Goal: Obtain resource: Download file/media

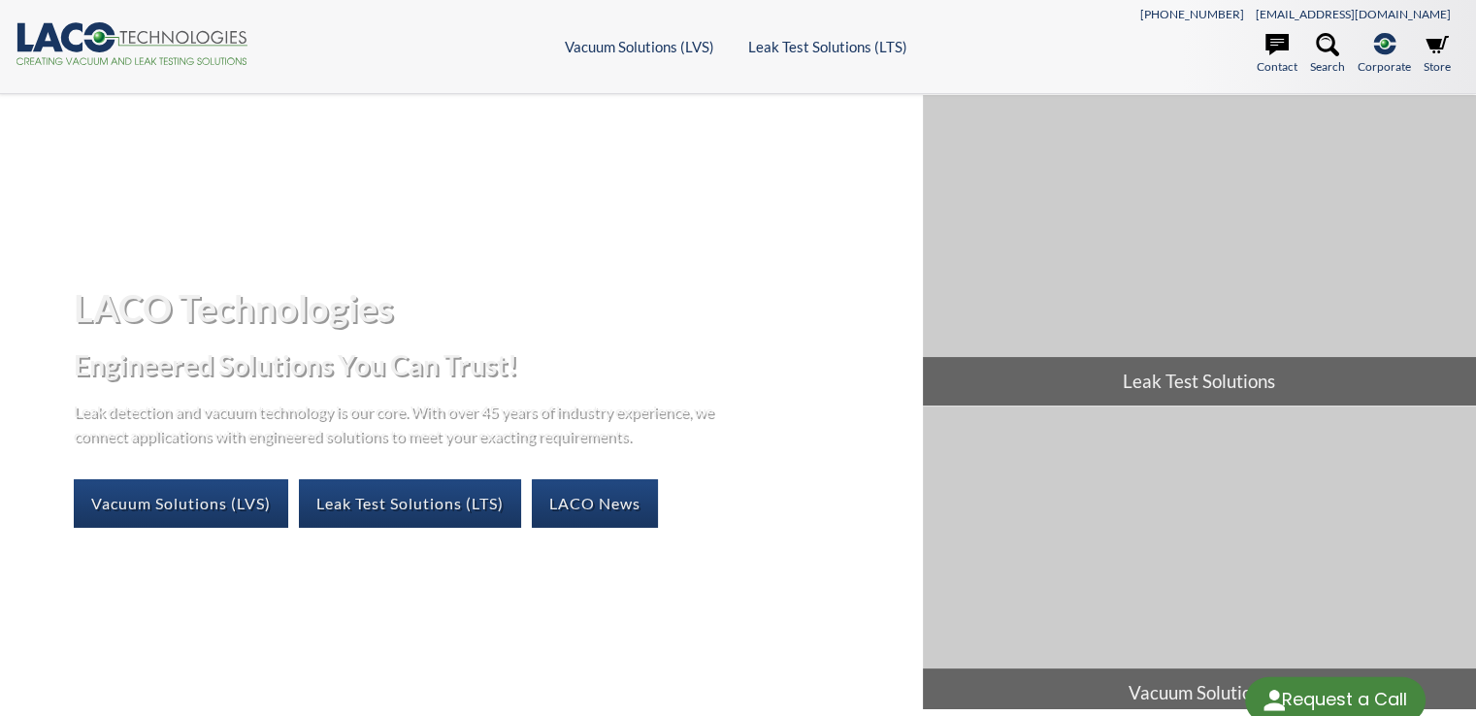
select select "วิดเจ็ตแปลภาษา"
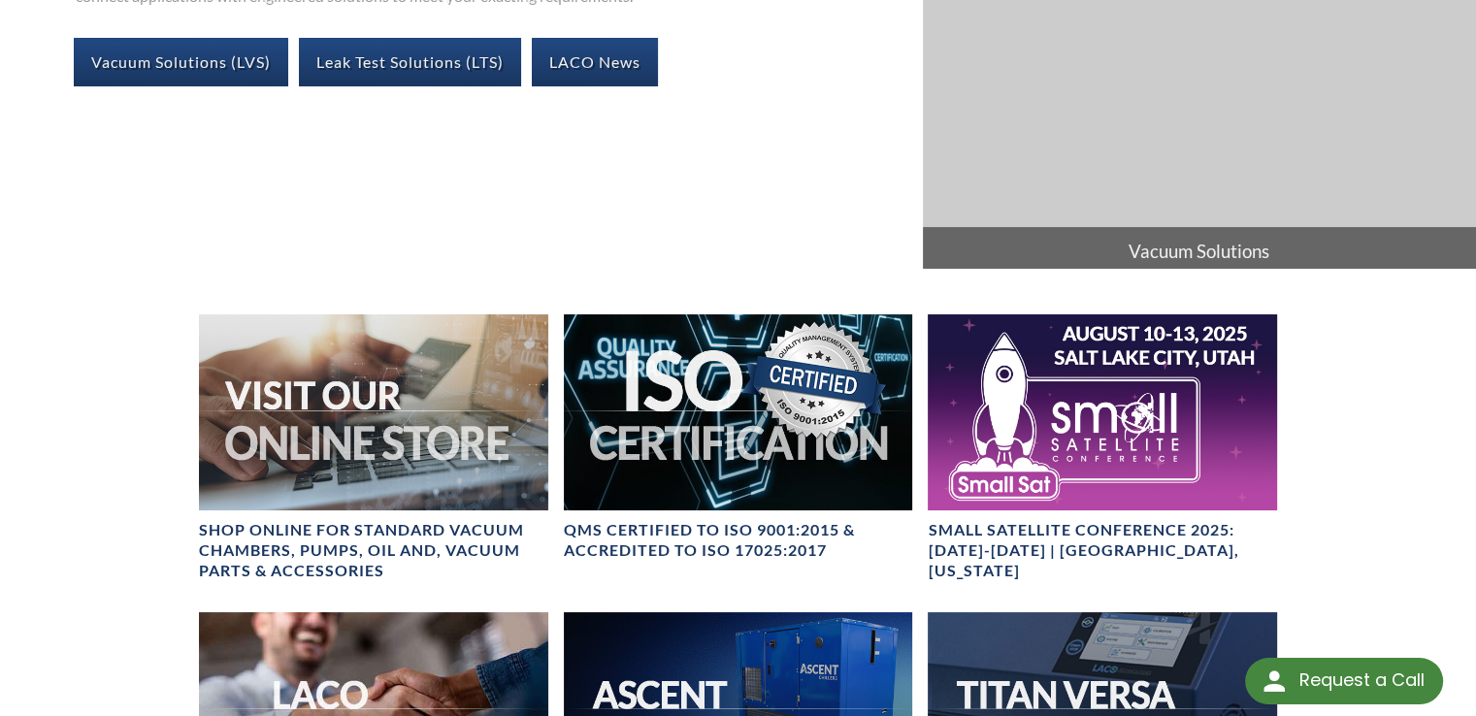
scroll to position [452, 0]
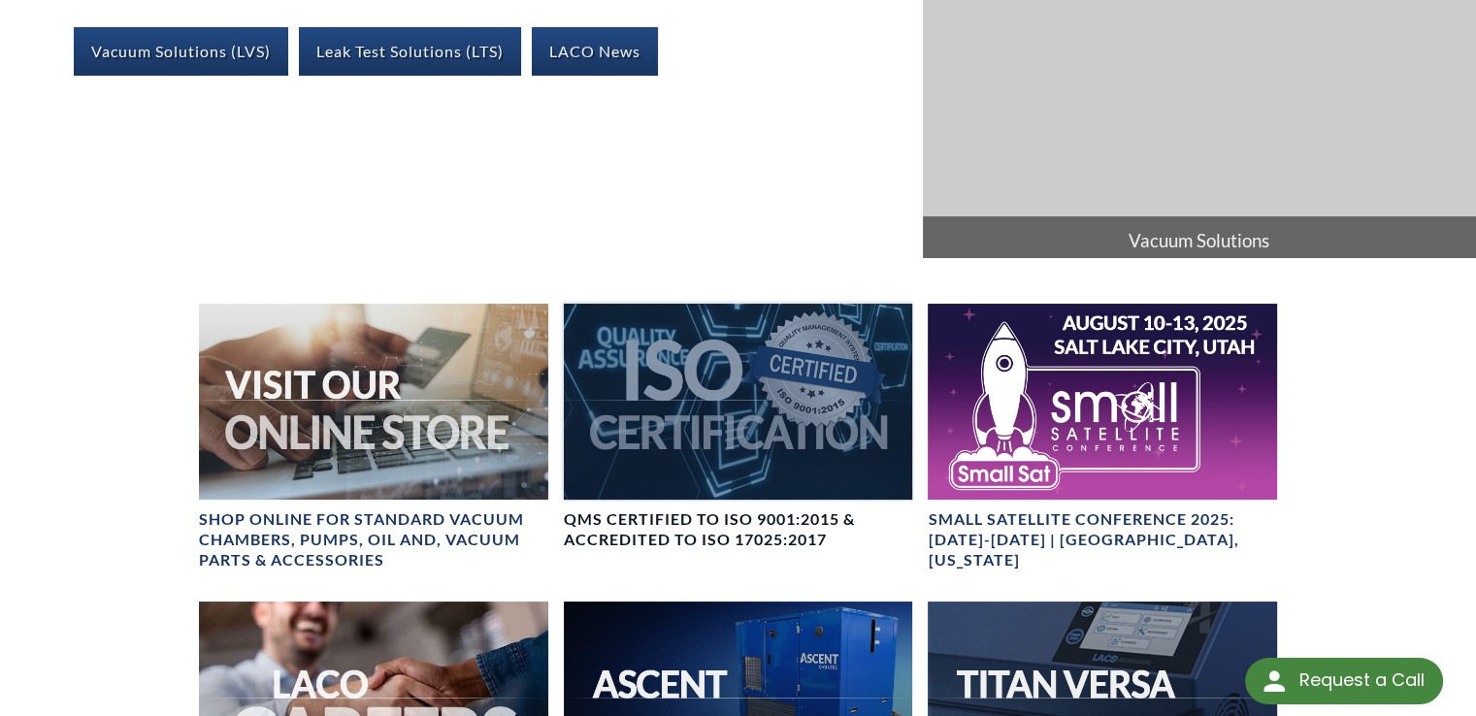
click at [788, 370] on div at bounding box center [738, 402] width 349 height 196
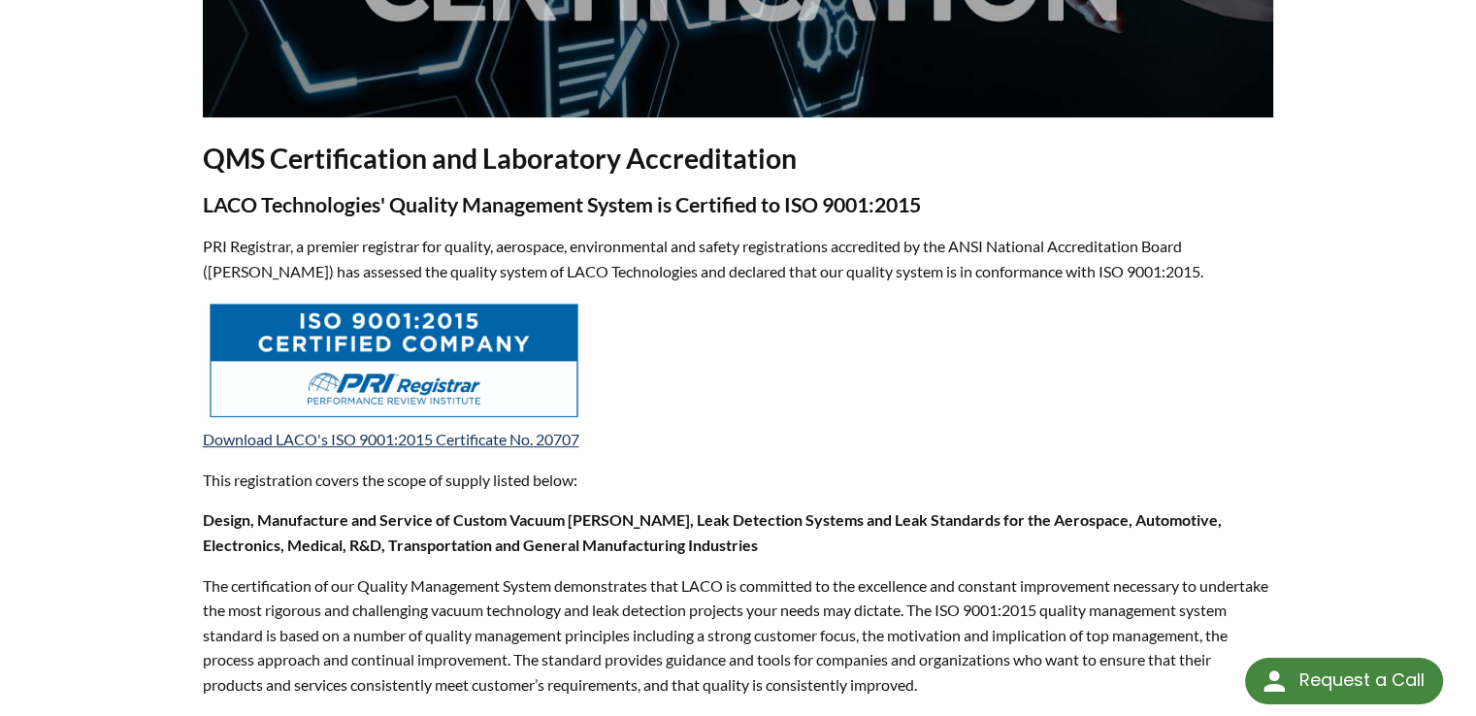
scroll to position [582, 0]
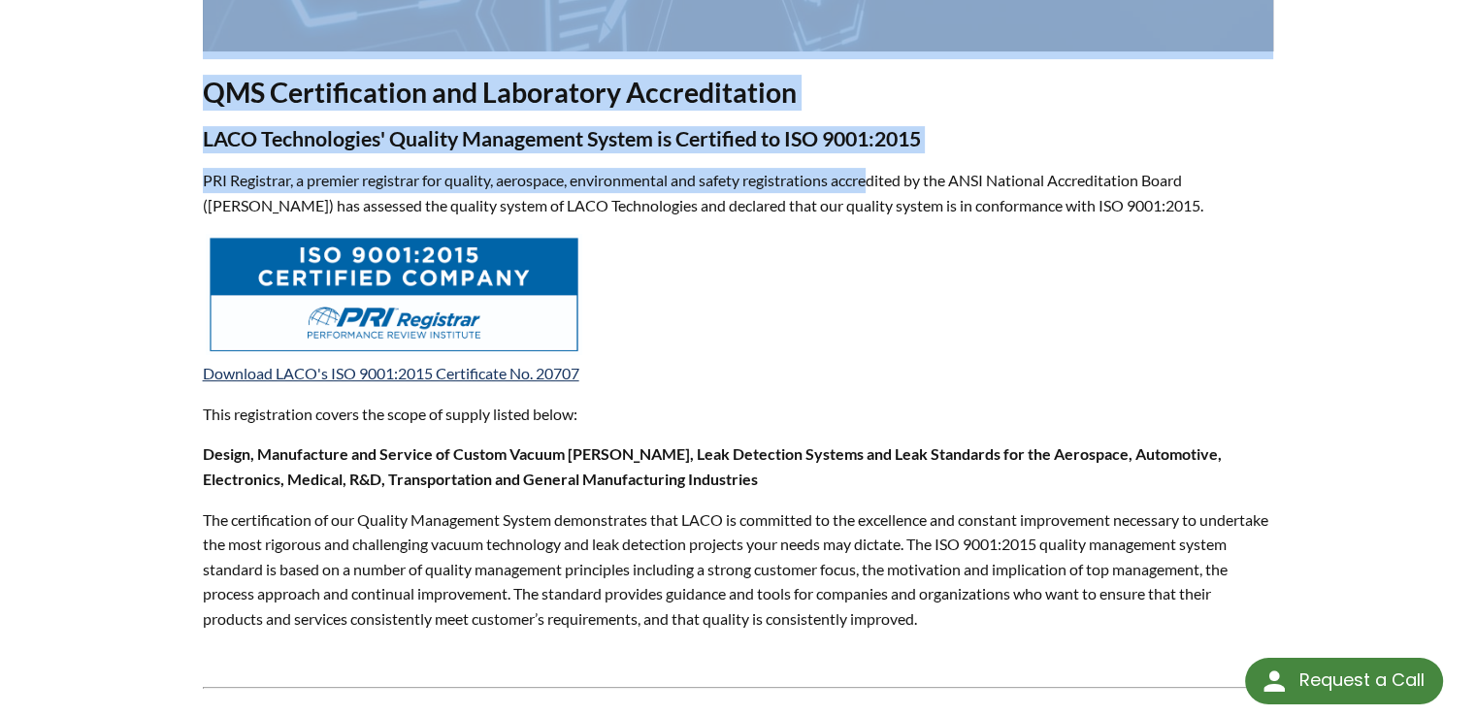
drag, startPoint x: 185, startPoint y: 98, endPoint x: 958, endPoint y: 233, distance: 784.8
click at [889, 176] on div "Quality Certification QMS Certification and Laboratory Accreditation LACO Techn…" at bounding box center [738, 464] width 1242 height 1902
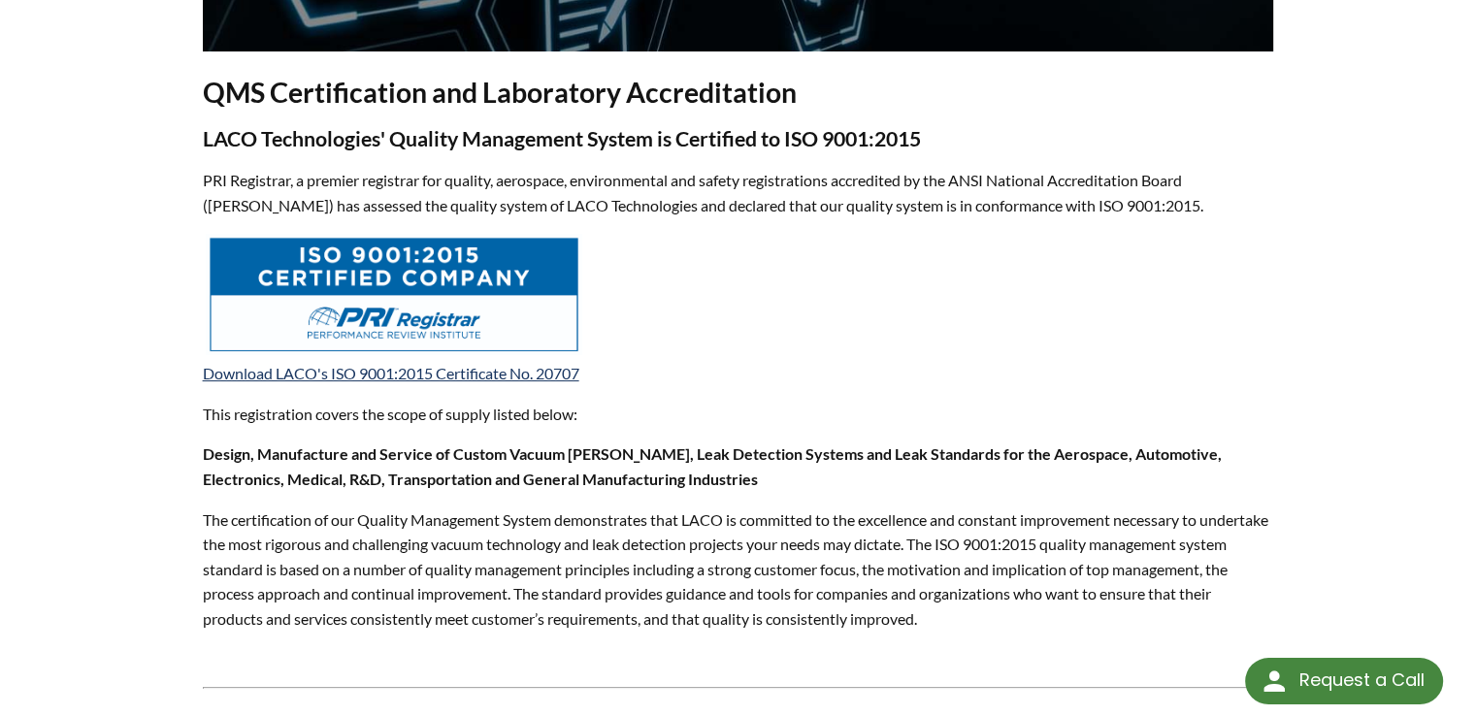
click at [1026, 288] on p "Download LACO's ISO 9001:2015 Certificate No. 20707" at bounding box center [738, 310] width 1071 height 152
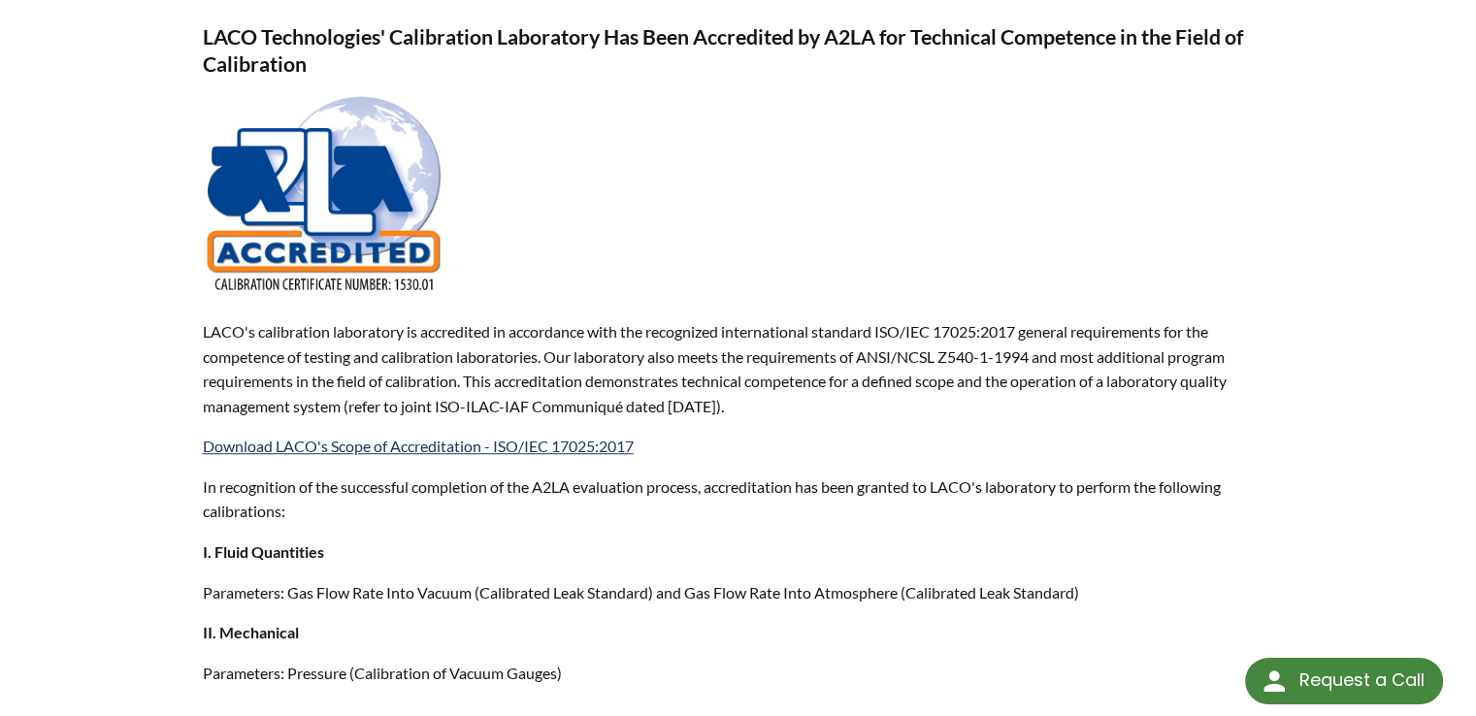
scroll to position [1241, 0]
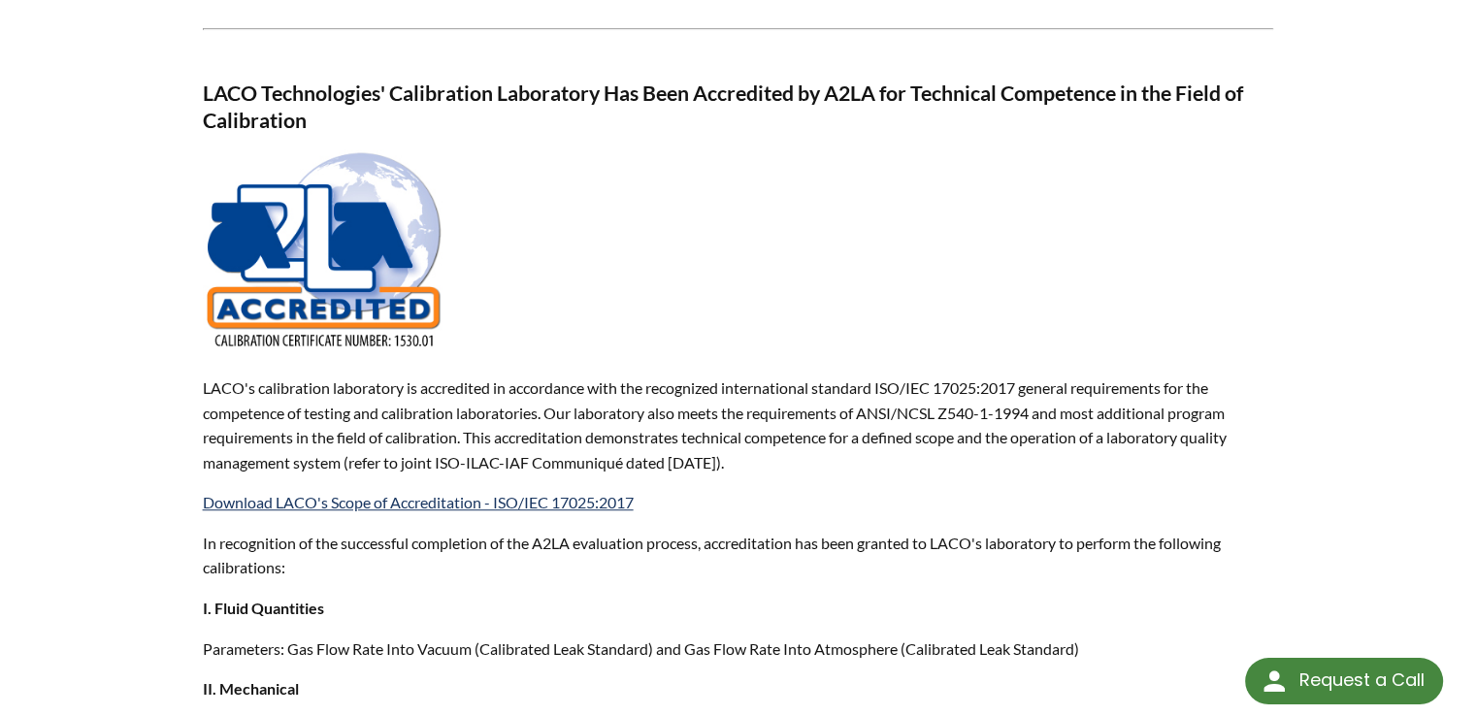
drag, startPoint x: 206, startPoint y: 388, endPoint x: 807, endPoint y: 453, distance: 605.0
copy p "LACO's calibration laboratory is accredited in accordance with the recognized i…"
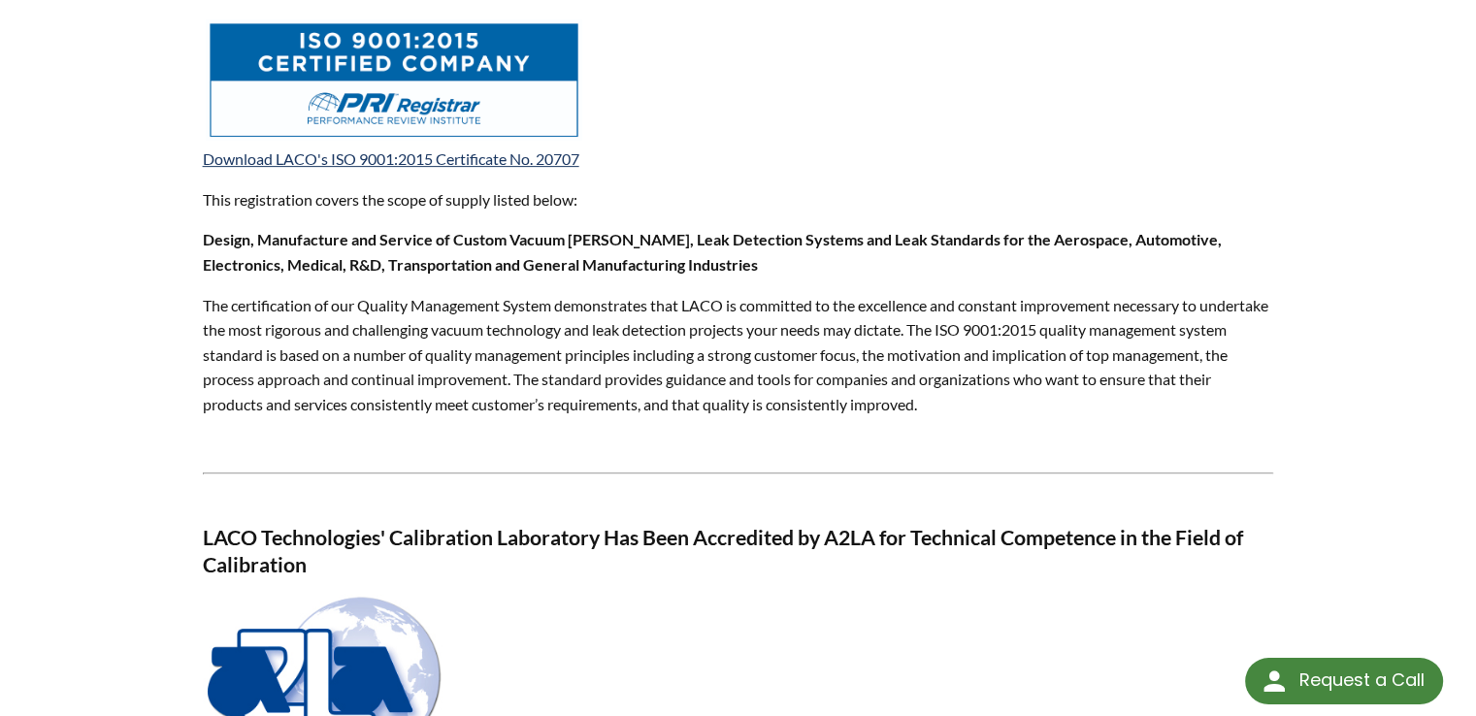
scroll to position [724, 0]
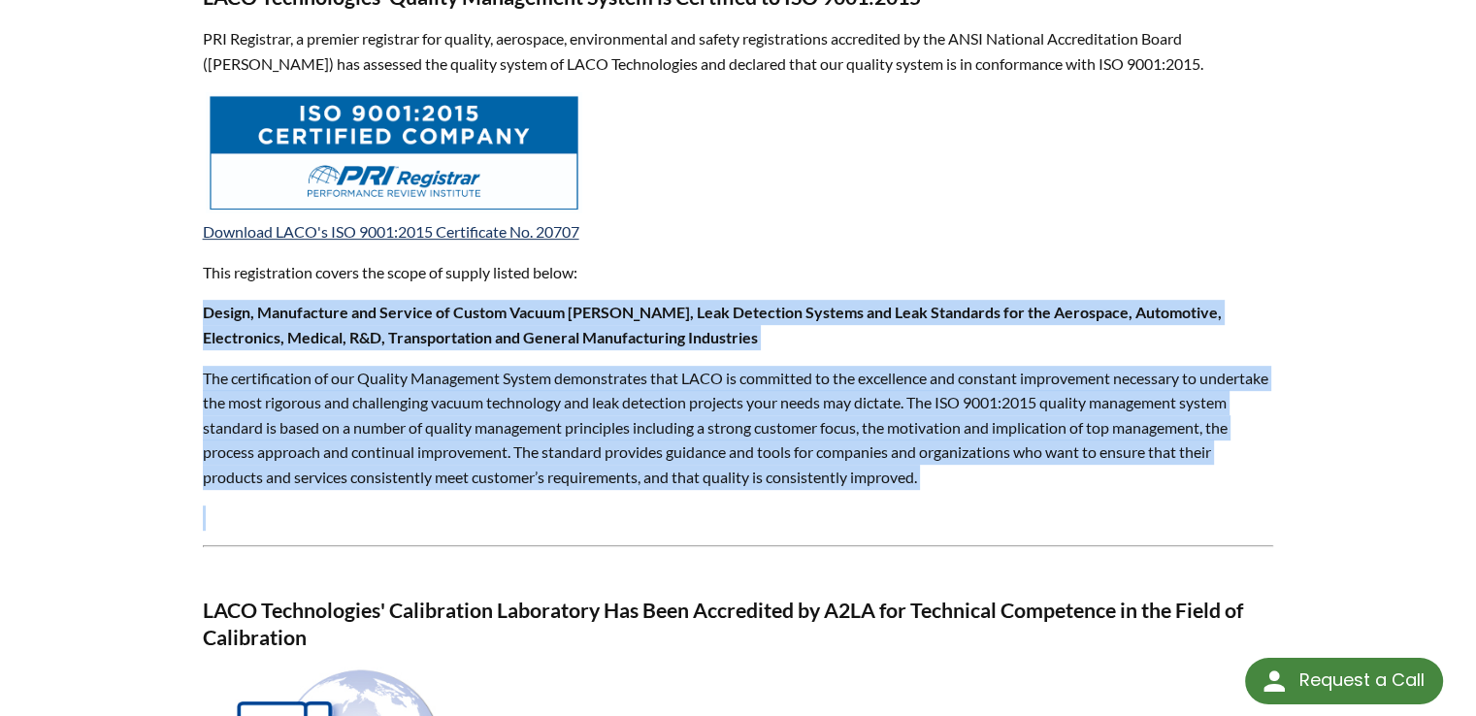
drag, startPoint x: 201, startPoint y: 308, endPoint x: 945, endPoint y: 502, distance: 768.9
click at [945, 502] on div "QMS Certification and Laboratory Accreditation LACO Technologies' Quality Manag…" at bounding box center [738, 377] width 1094 height 1793
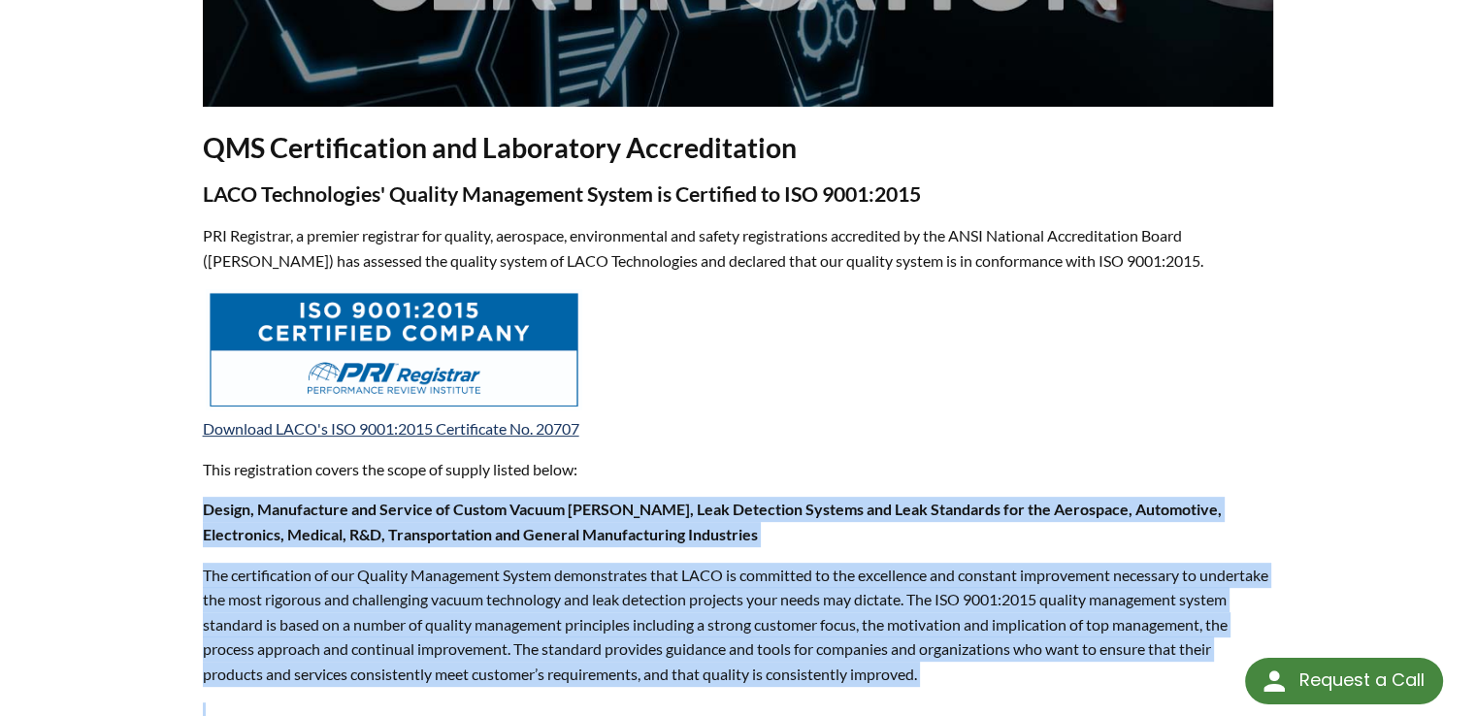
scroll to position [400, 0]
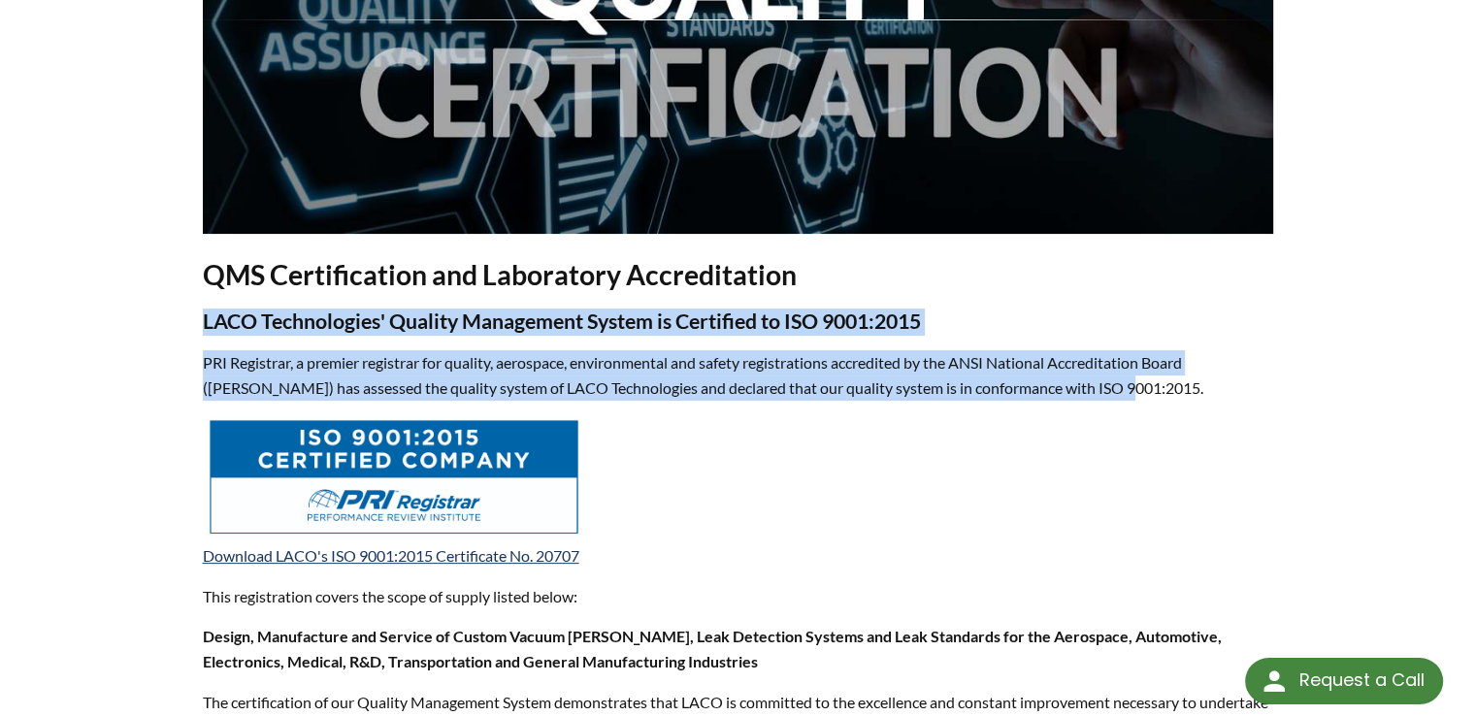
drag, startPoint x: 206, startPoint y: 315, endPoint x: 1119, endPoint y: 387, distance: 915.7
click at [1119, 387] on div "QMS Certification and Laboratory Accreditation LACO Technologies' Quality Manag…" at bounding box center [738, 693] width 1071 height 1777
click at [1119, 387] on p "PRI Registrar, a premier registrar for quality, aerospace, environmental and sa…" at bounding box center [738, 374] width 1071 height 49
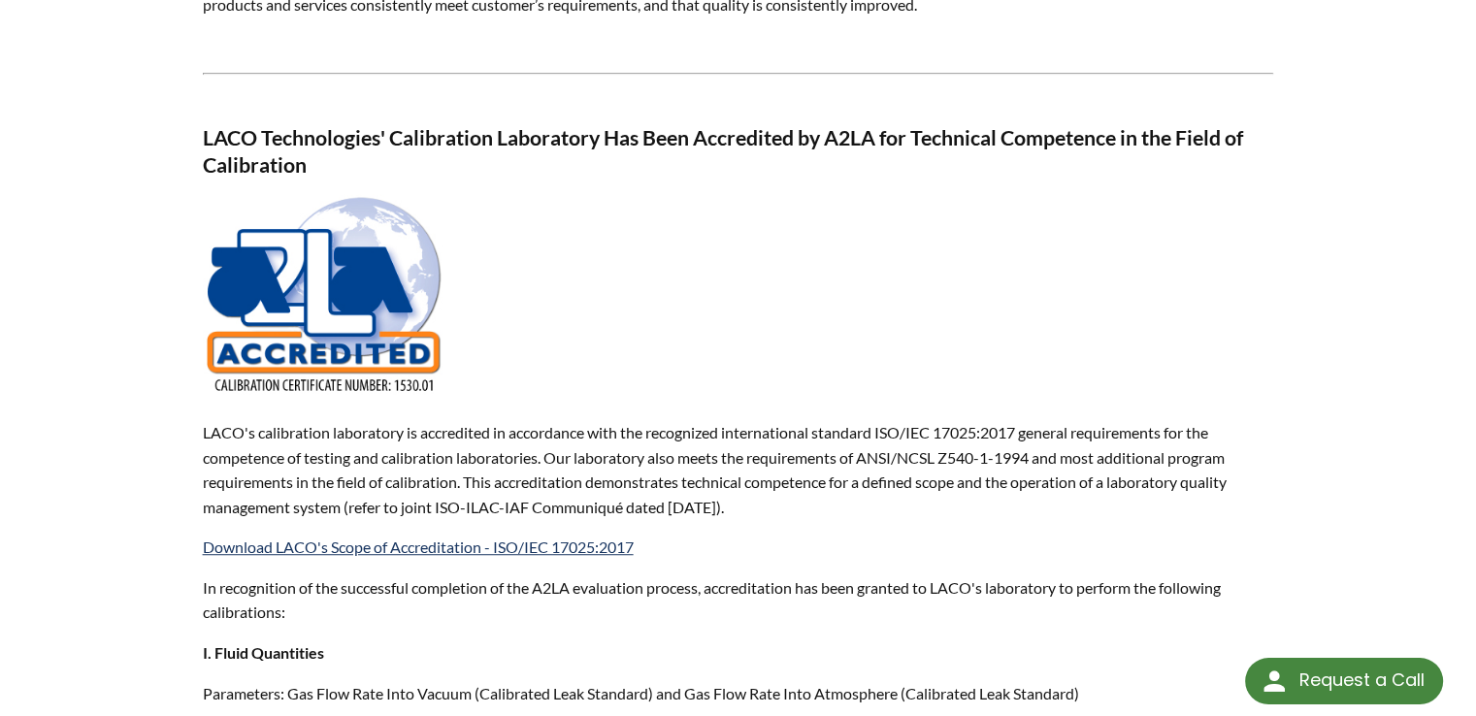
scroll to position [1176, 0]
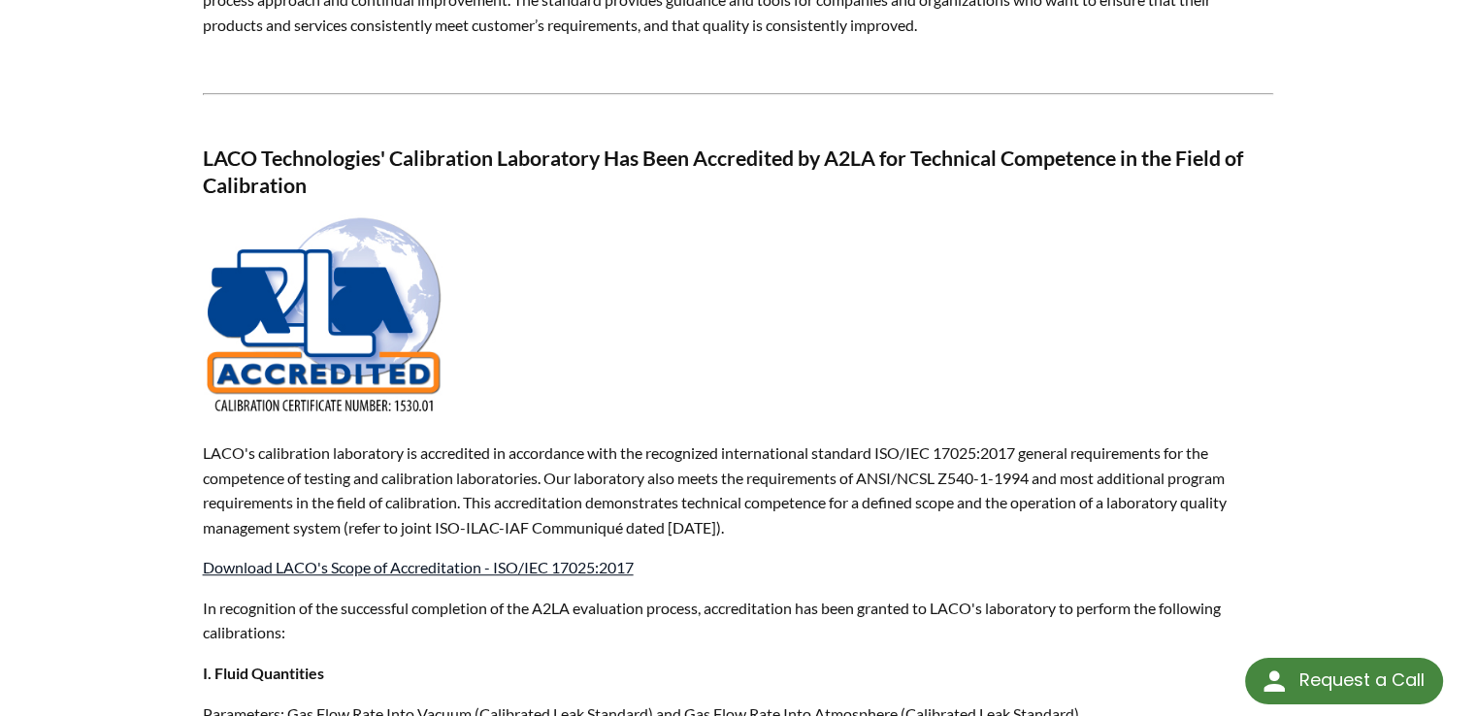
click at [272, 571] on link "Download LACO's Scope of Accreditation - ISO/IEC 17025:2017" at bounding box center [418, 567] width 431 height 18
